Goal: Information Seeking & Learning: Learn about a topic

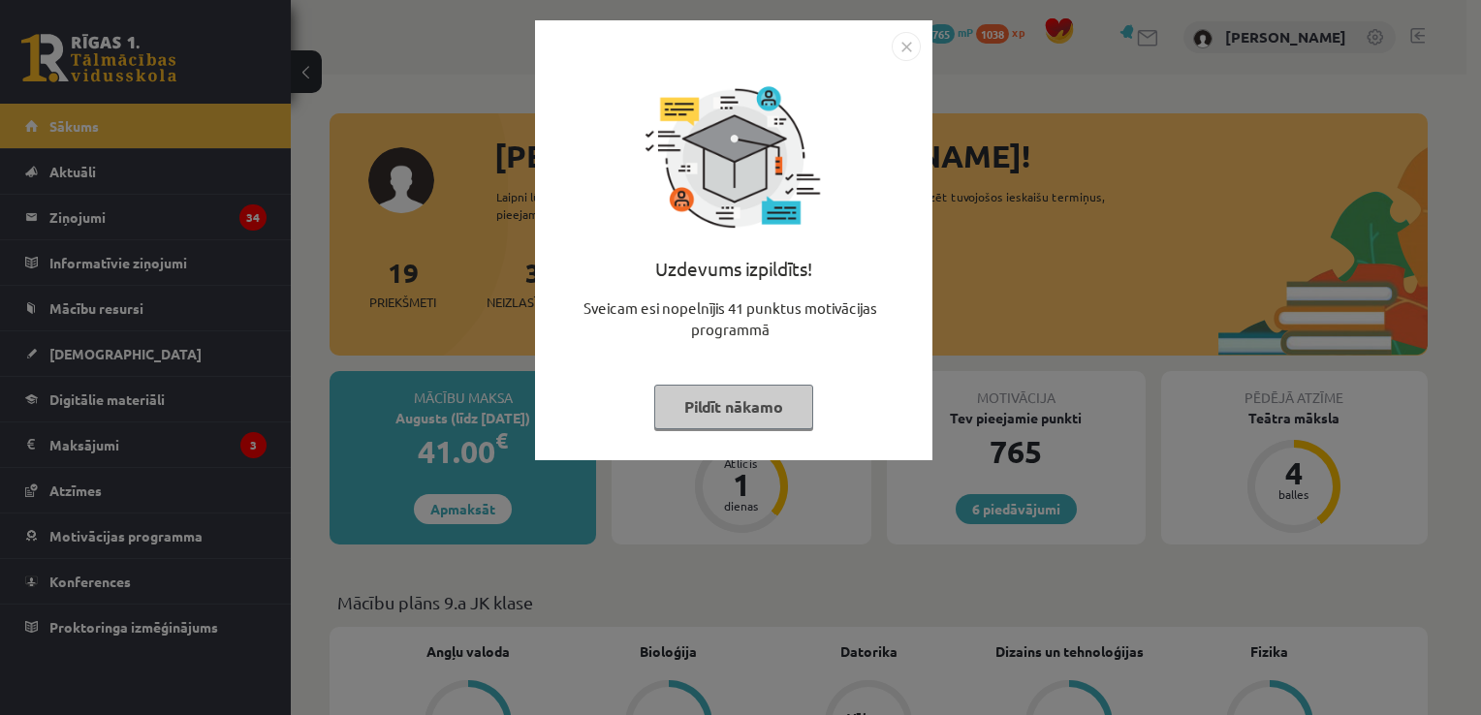
click at [706, 397] on button "Pildīt nākamo" at bounding box center [733, 407] width 159 height 45
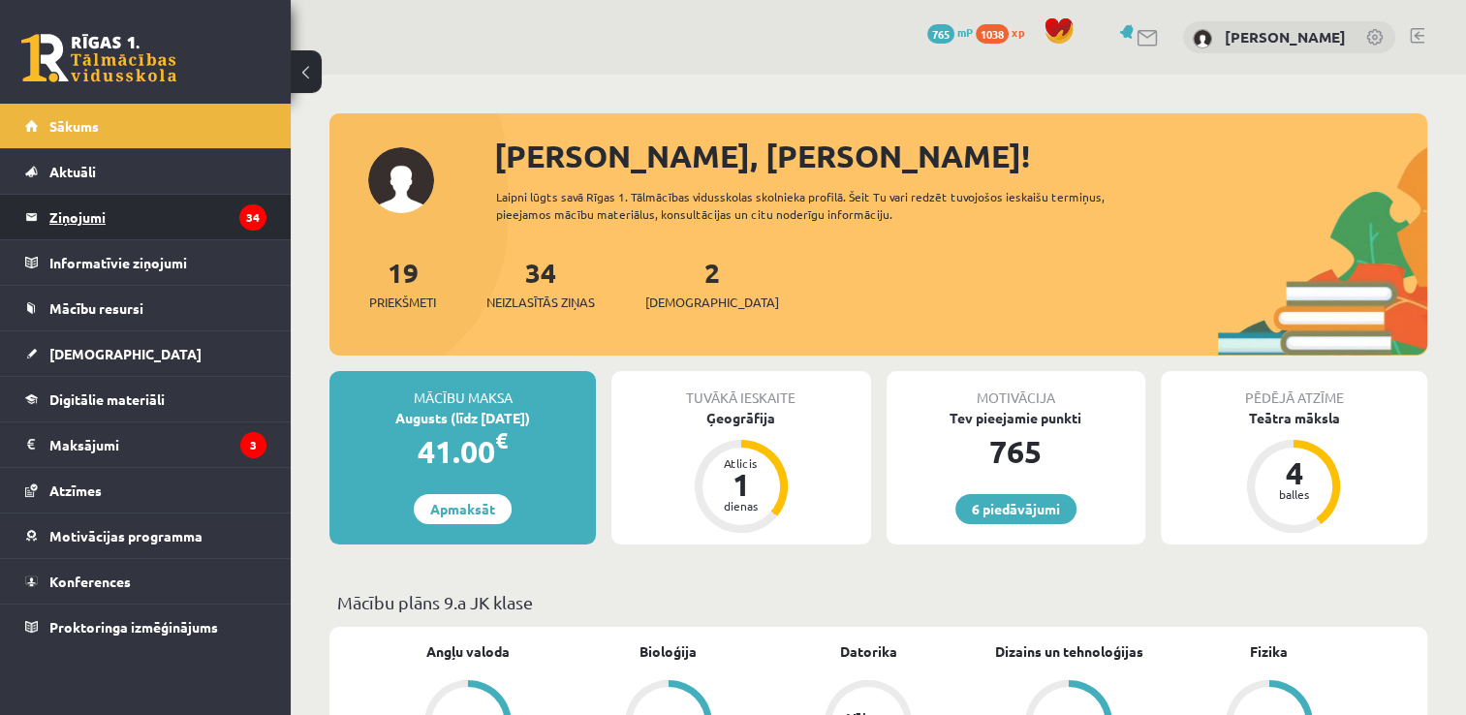
click at [123, 215] on legend "Ziņojumi 34" at bounding box center [157, 217] width 217 height 45
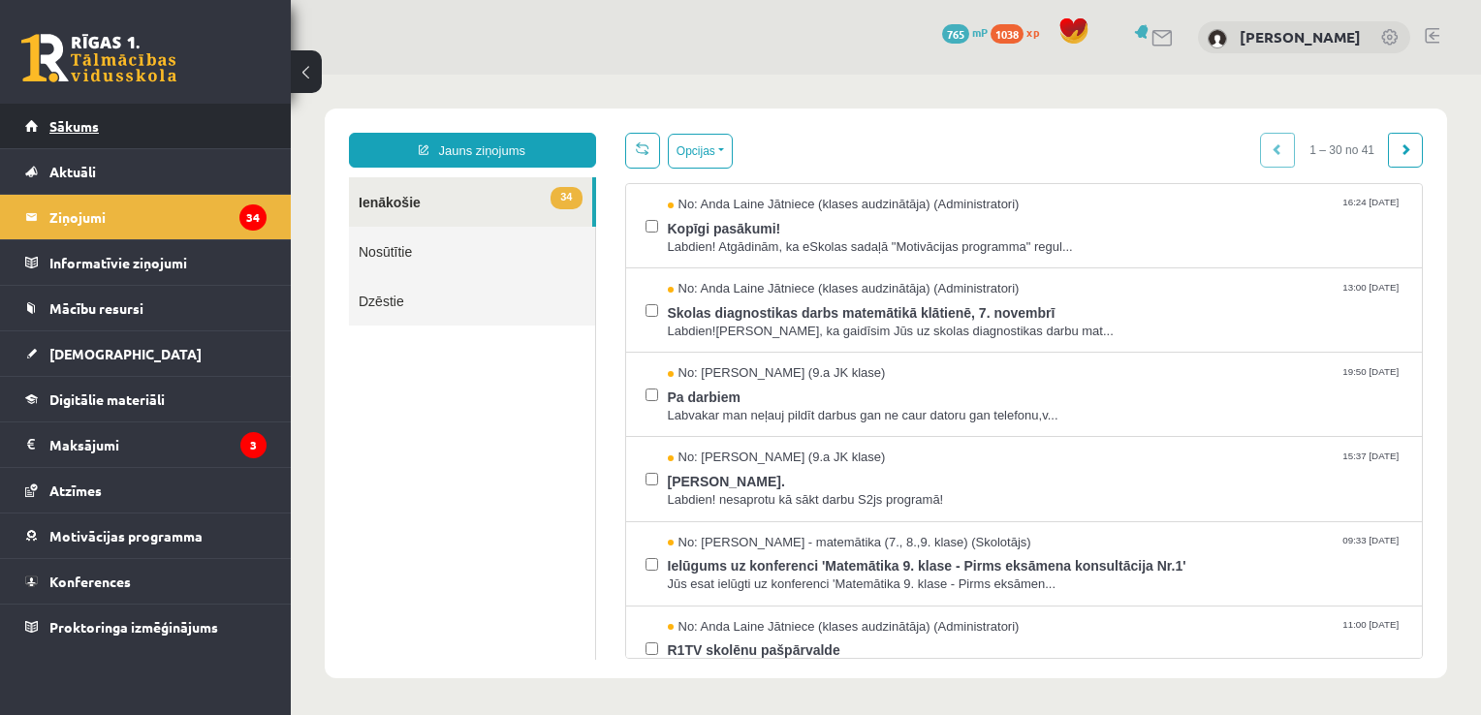
click at [143, 121] on link "Sākums" at bounding box center [145, 126] width 241 height 45
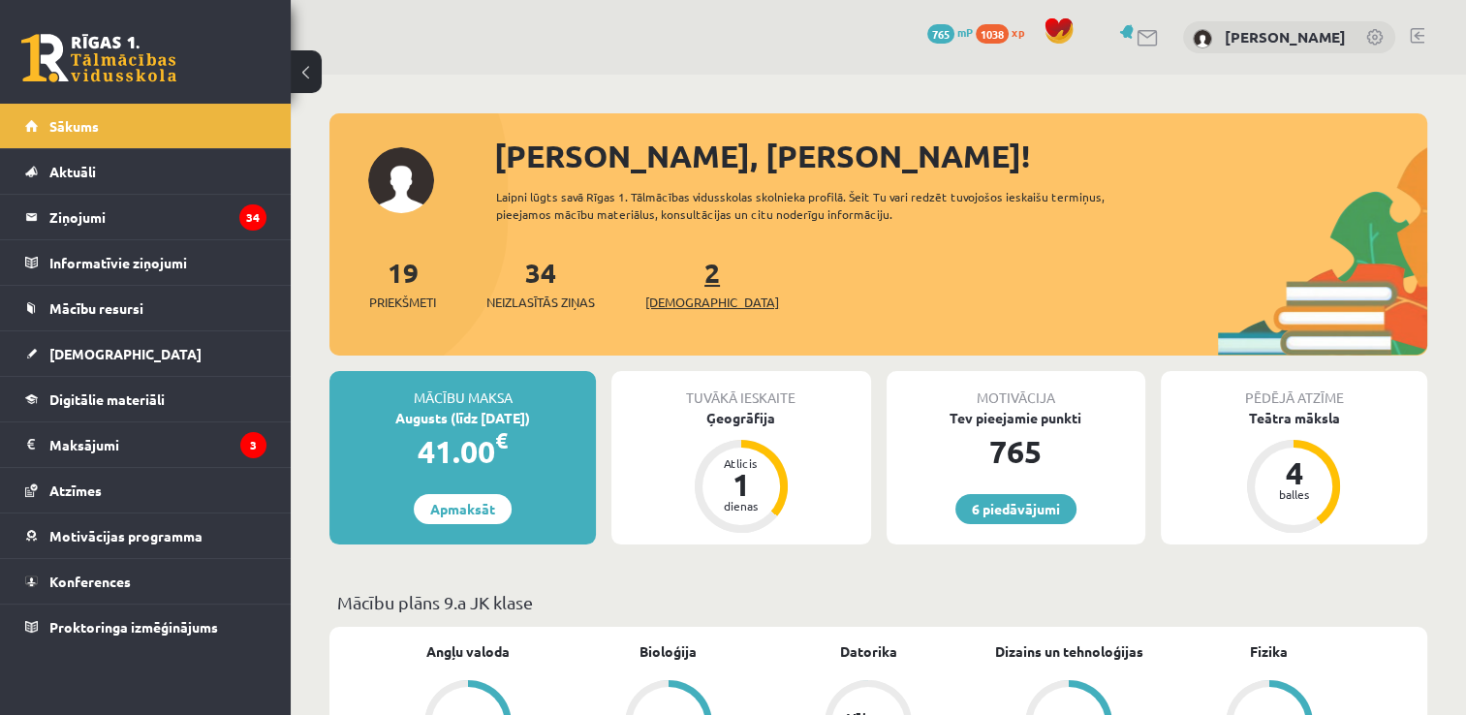
click at [678, 283] on link "2 Ieskaites" at bounding box center [713, 283] width 134 height 57
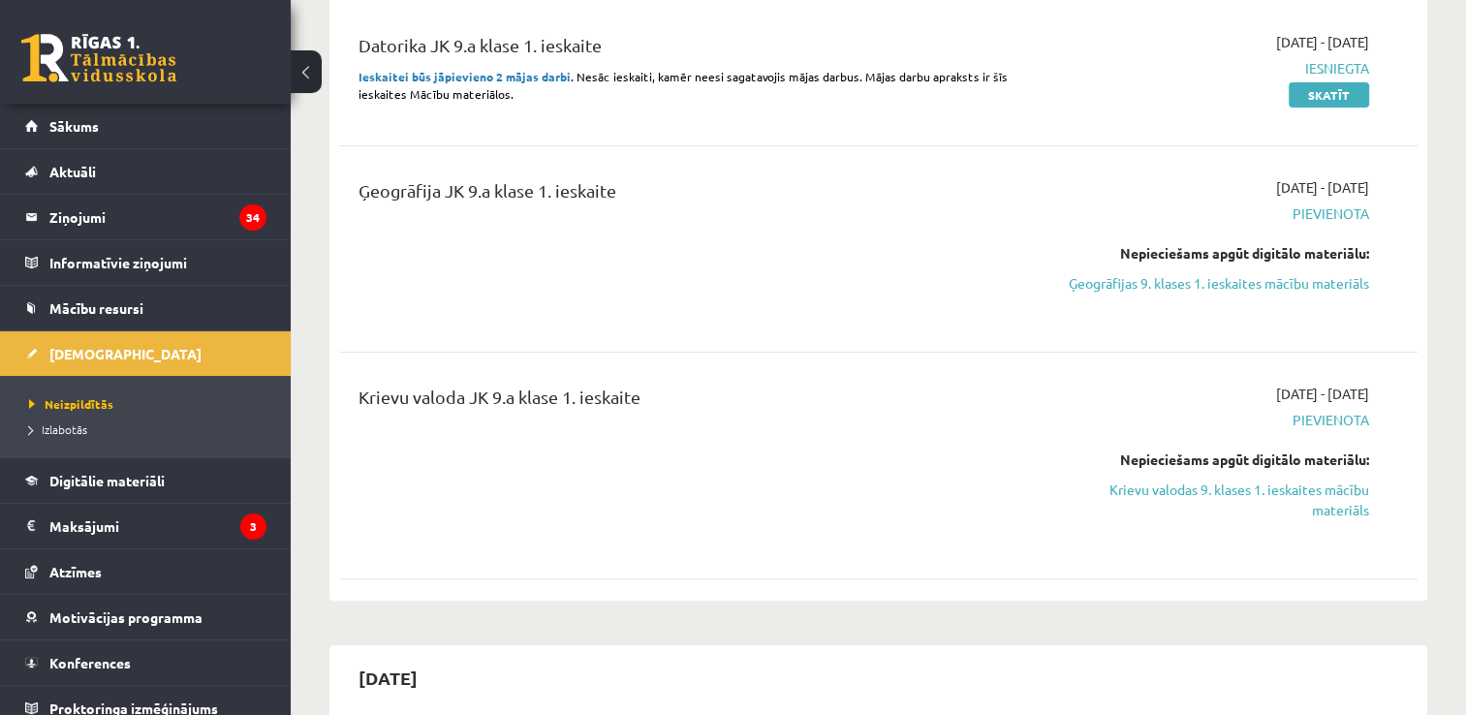
scroll to position [540, 0]
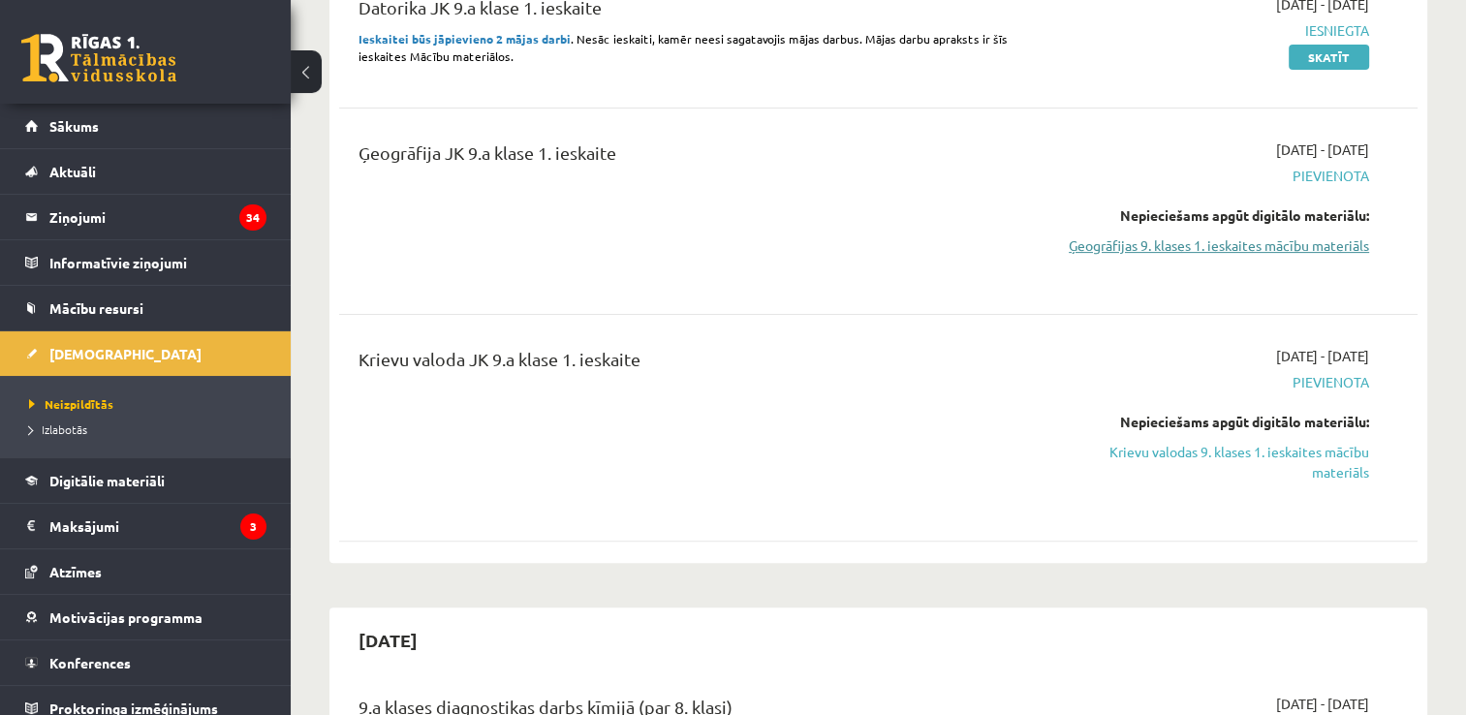
click at [1267, 248] on link "Ģeogrāfijas 9. klases 1. ieskaites mācību materiāls" at bounding box center [1211, 246] width 318 height 20
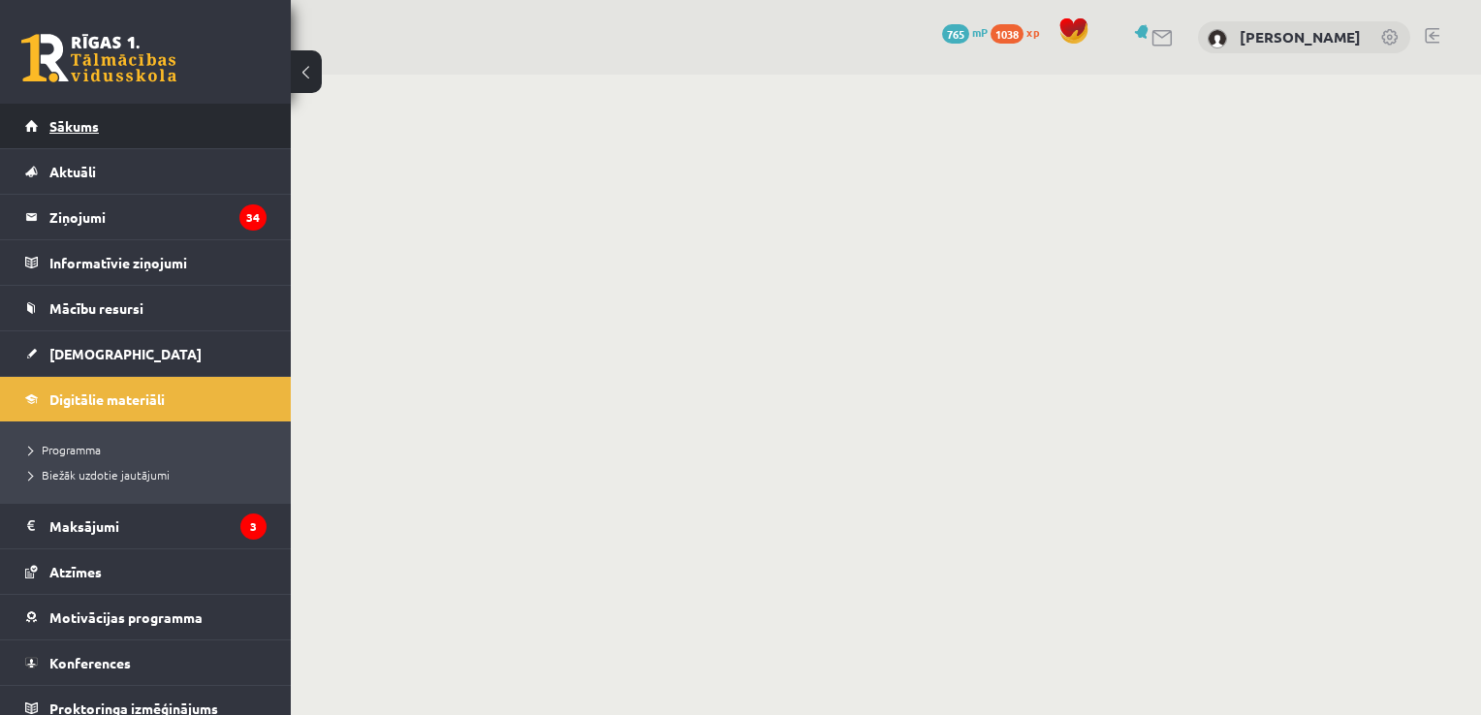
click at [119, 136] on link "Sākums" at bounding box center [145, 126] width 241 height 45
click at [95, 133] on span "Sākums" at bounding box center [73, 125] width 49 height 17
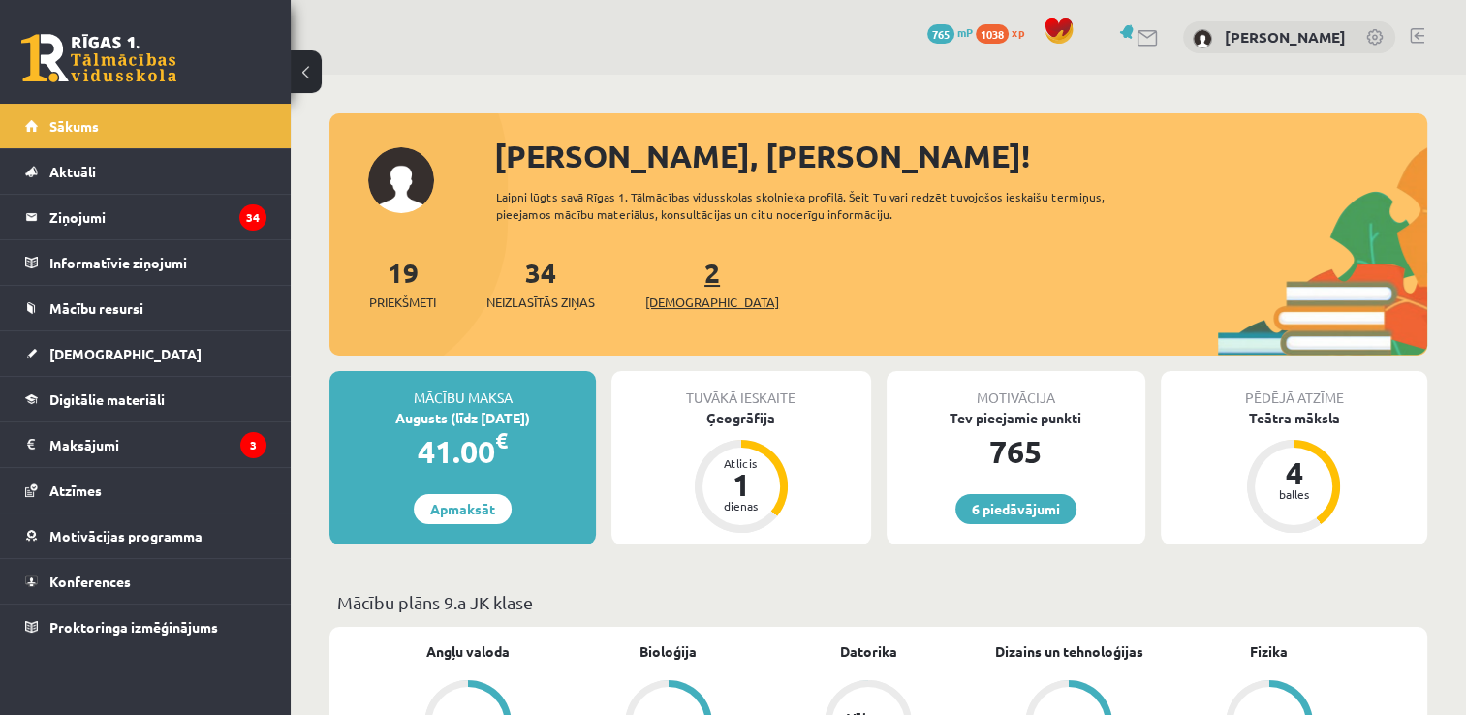
click at [678, 271] on link "2 Ieskaites" at bounding box center [713, 283] width 134 height 57
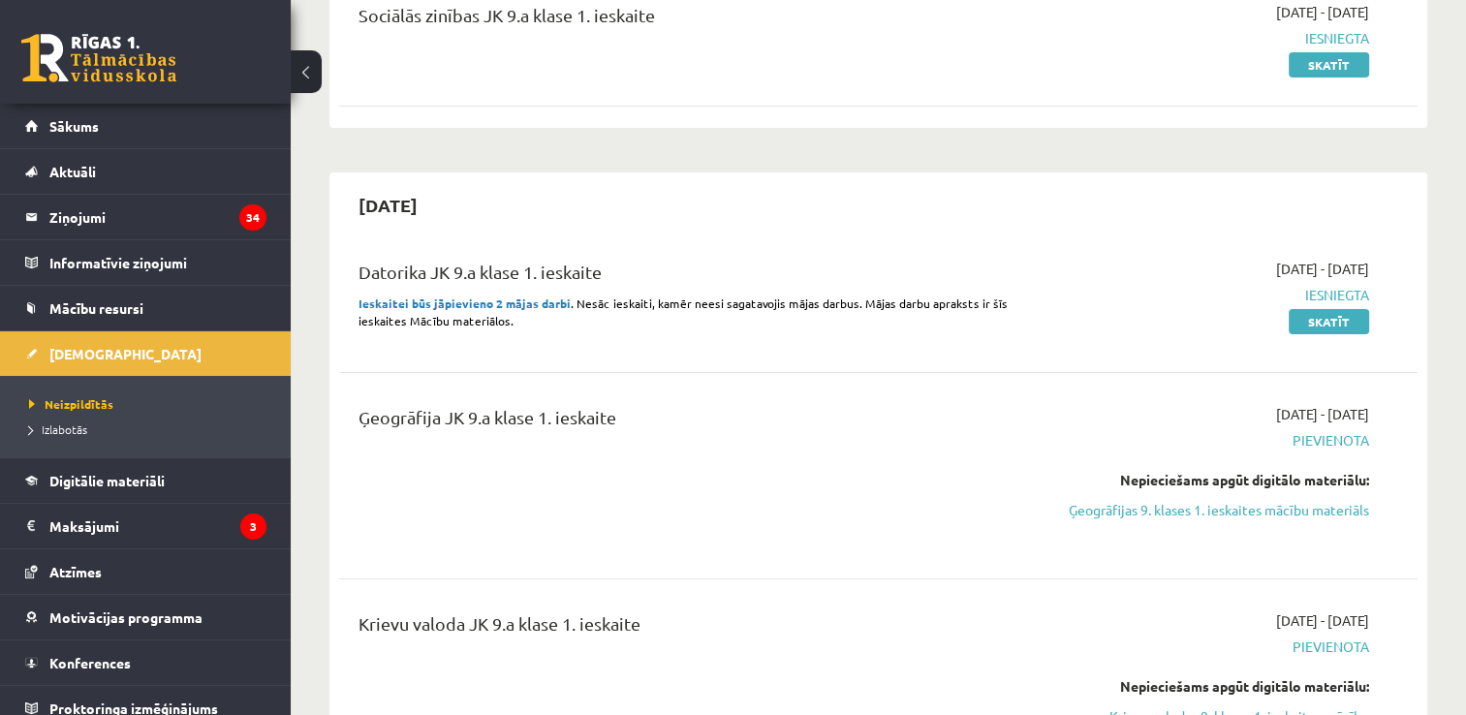
scroll to position [388, 0]
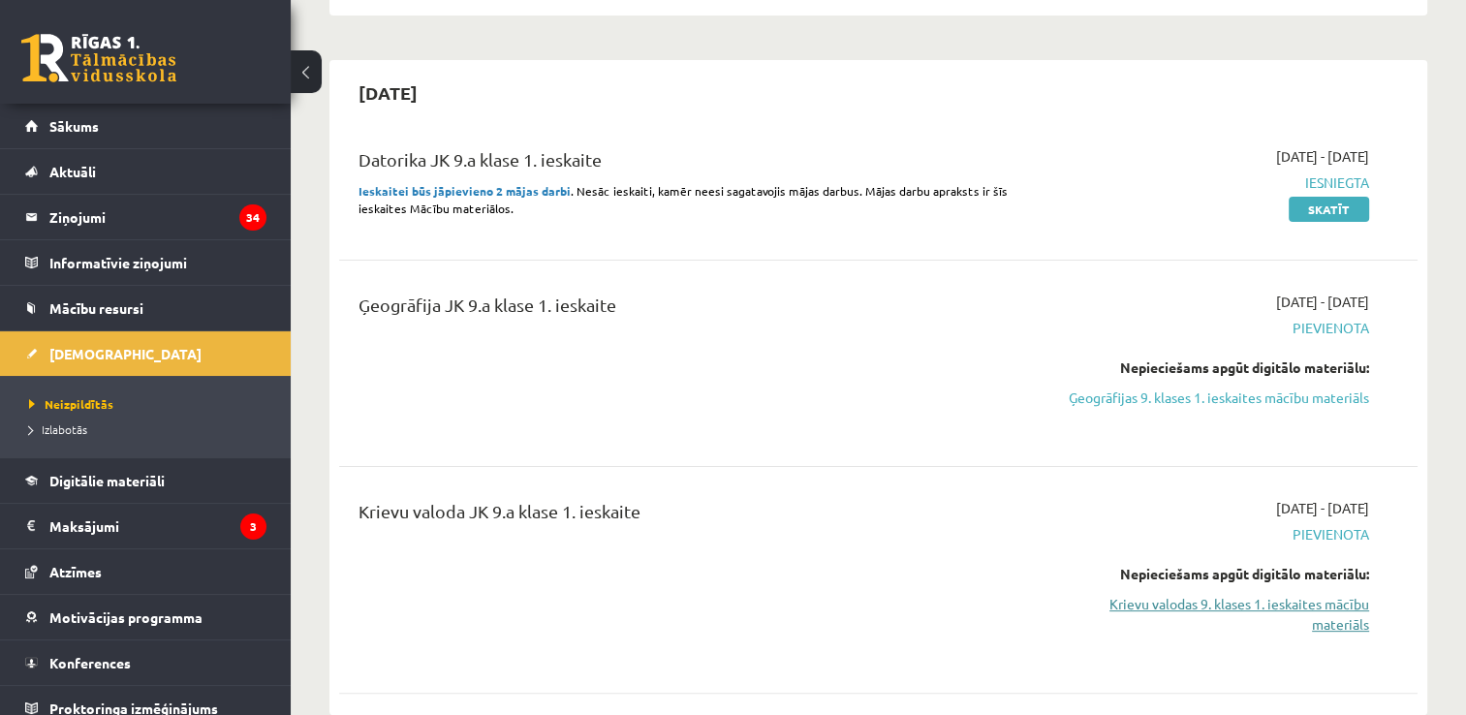
click at [1286, 607] on link "Krievu valodas 9. klases 1. ieskaites mācību materiāls" at bounding box center [1211, 614] width 318 height 41
